Goal: Find specific page/section: Find specific page/section

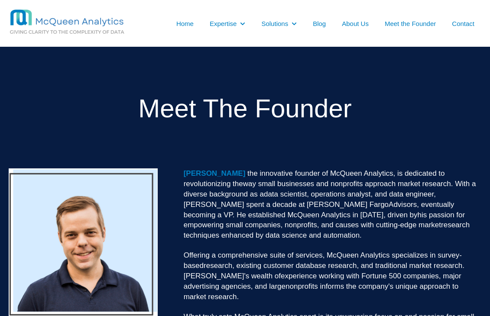
click at [188, 24] on link "Home" at bounding box center [184, 23] width 17 height 9
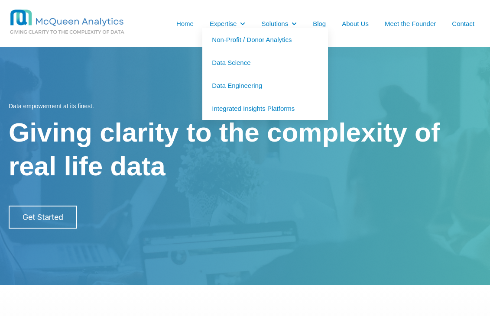
click at [263, 39] on link "Non-Profit / Donor Analytics" at bounding box center [265, 39] width 126 height 23
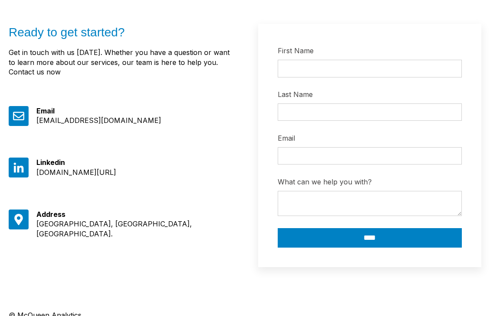
scroll to position [945, 0]
